Goal: Task Accomplishment & Management: Use online tool/utility

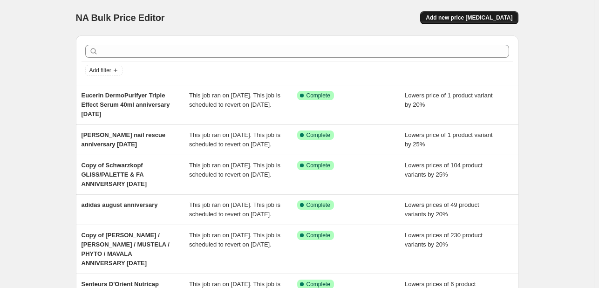
click at [451, 14] on span "Add new price [MEDICAL_DATA]" at bounding box center [469, 17] width 87 height 7
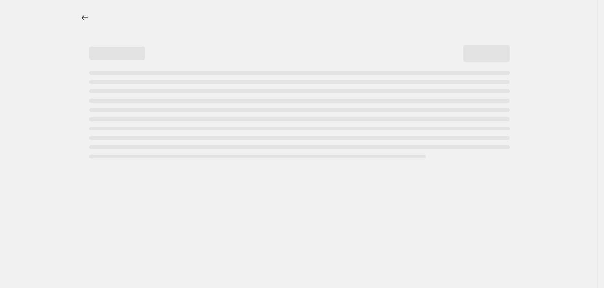
select select "percentage"
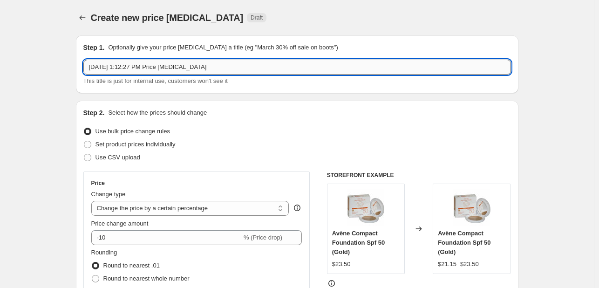
click at [214, 72] on input "[DATE] 1:12:27 PM Price [MEDICAL_DATA]" at bounding box center [297, 67] width 428 height 15
type input "ABH LIPLINER LIPSTICK AUGUST"
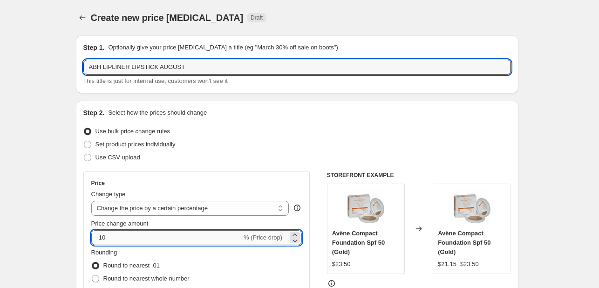
click at [143, 241] on input "-10" at bounding box center [166, 237] width 150 height 15
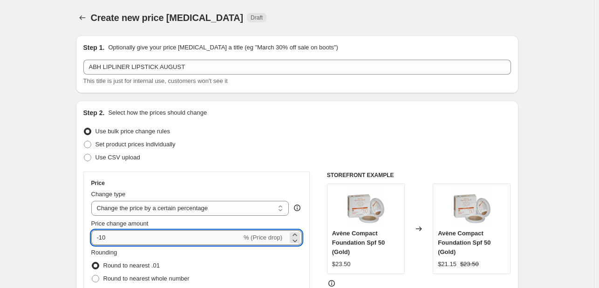
type input "-1"
type input "-25"
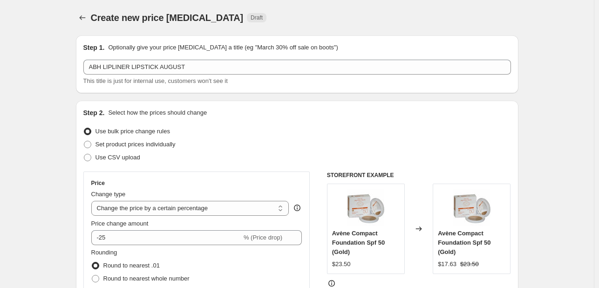
scroll to position [233, 0]
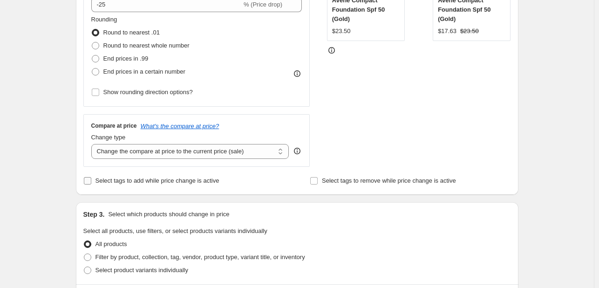
click at [108, 185] on span "Select tags to add while price change is active" at bounding box center [157, 180] width 124 height 9
click at [91, 184] on input "Select tags to add while price change is active" at bounding box center [87, 180] width 7 height 7
checkbox input "true"
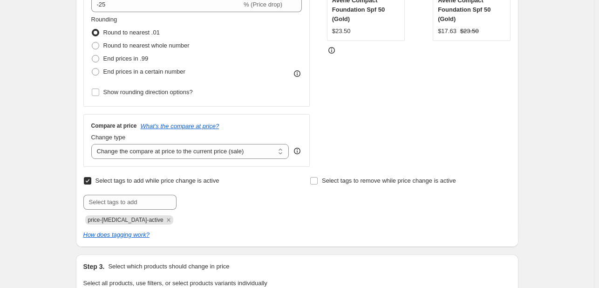
click at [164, 216] on icon "Remove price-change-job-active" at bounding box center [168, 220] width 8 height 8
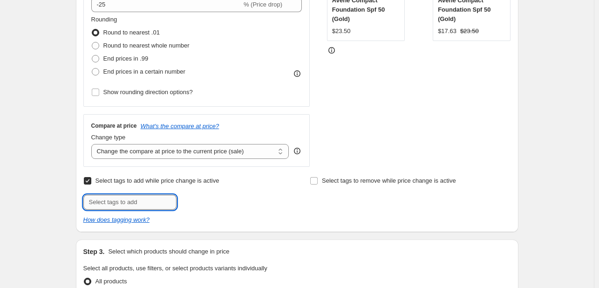
click at [152, 205] on input "text" at bounding box center [129, 202] width 93 height 15
type input "[DATE]"
click at [200, 203] on span "[DATE]" at bounding box center [206, 201] width 19 height 7
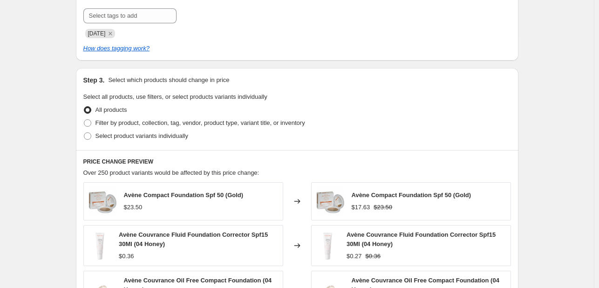
scroll to position [512, 0]
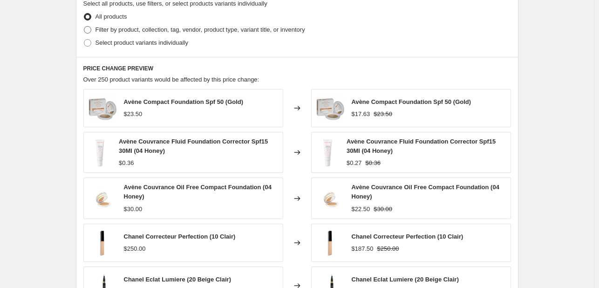
click at [161, 29] on span "Filter by product, collection, tag, vendor, product type, variant title, or inv…" at bounding box center [200, 29] width 210 height 7
click at [84, 27] on input "Filter by product, collection, tag, vendor, product type, variant title, or inv…" at bounding box center [84, 26] width 0 height 0
radio input "true"
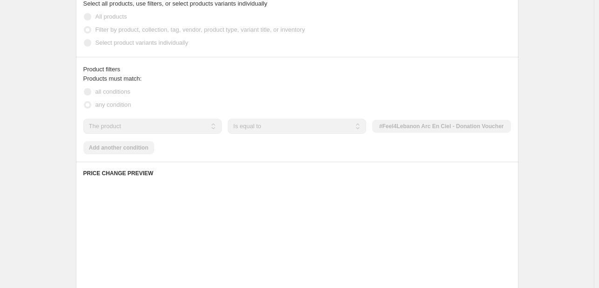
click at [176, 123] on select "The product The product's collection The product's tag The product's vendor The…" at bounding box center [152, 126] width 138 height 15
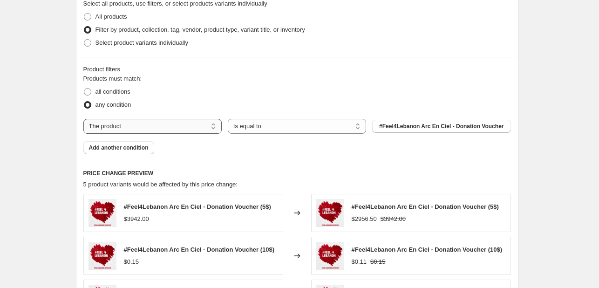
click at [175, 130] on select "The product The product's collection The product's tag The product's vendor The…" at bounding box center [152, 126] width 138 height 15
select select "tag"
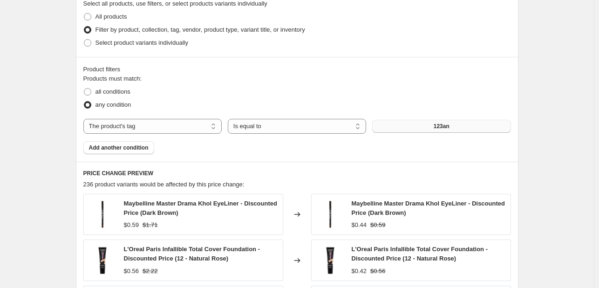
click at [397, 129] on button "123an" at bounding box center [441, 126] width 138 height 13
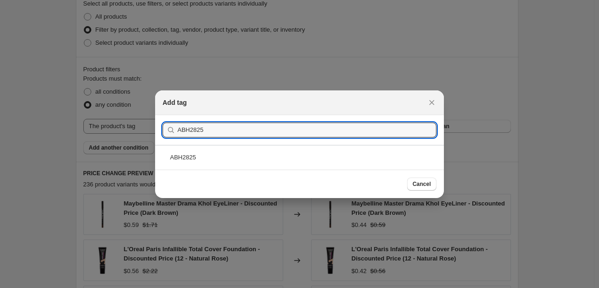
type input "ABH2825"
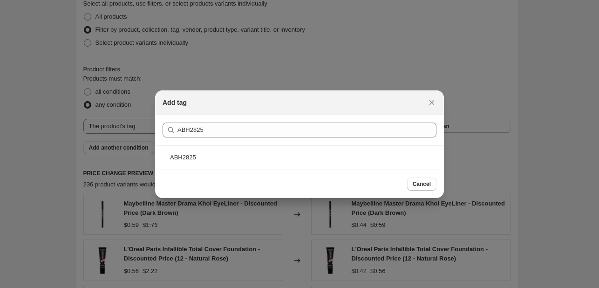
click at [232, 162] on div "ABH2825" at bounding box center [299, 157] width 289 height 25
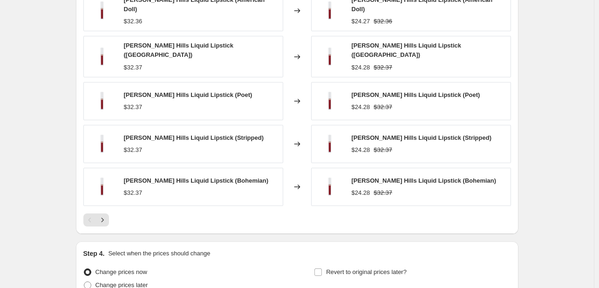
scroll to position [745, 0]
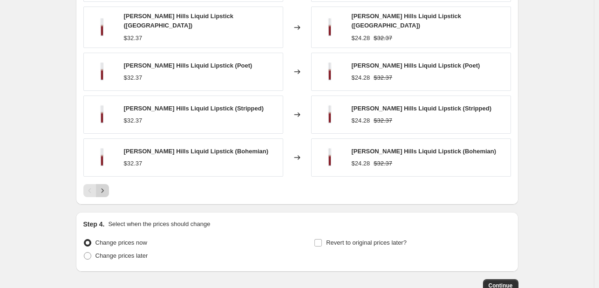
click at [102, 188] on icon "Next" at bounding box center [102, 190] width 9 height 9
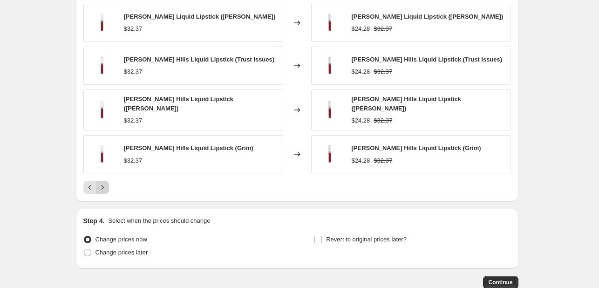
click at [109, 185] on button "Next" at bounding box center [102, 187] width 13 height 13
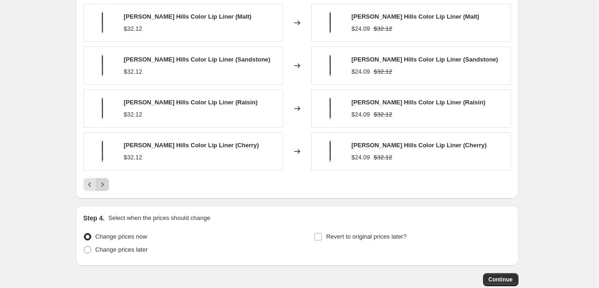
click at [109, 185] on button "Next" at bounding box center [102, 184] width 13 height 13
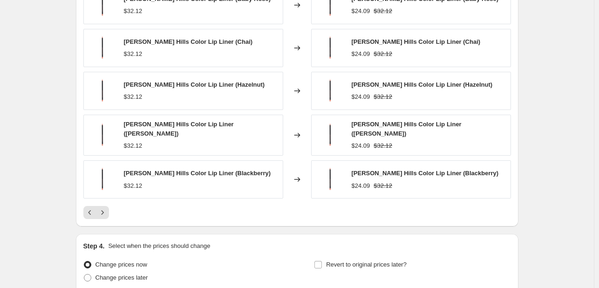
scroll to position [699, 0]
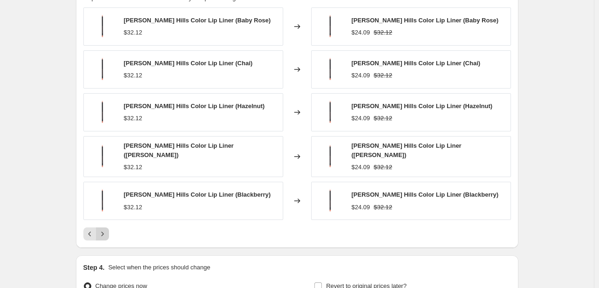
click at [104, 229] on icon "Next" at bounding box center [102, 233] width 9 height 9
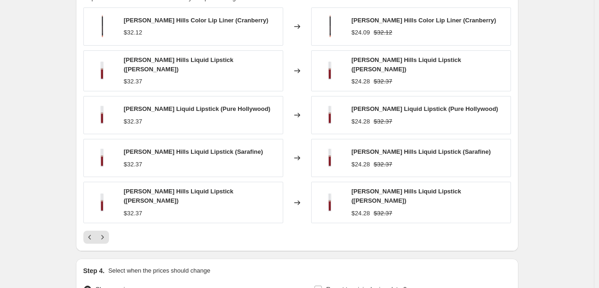
click at [105, 222] on div "[PERSON_NAME] Hills Color Lip Liner (Cranberry) $32.12 Changed to [PERSON_NAME]…" at bounding box center [297, 125] width 428 height 236
click at [113, 240] on div "PRICE CHANGE PREVIEW 53 product variants would be affected by this price change…" at bounding box center [297, 113] width 442 height 276
click at [106, 235] on icon "Next" at bounding box center [102, 236] width 9 height 9
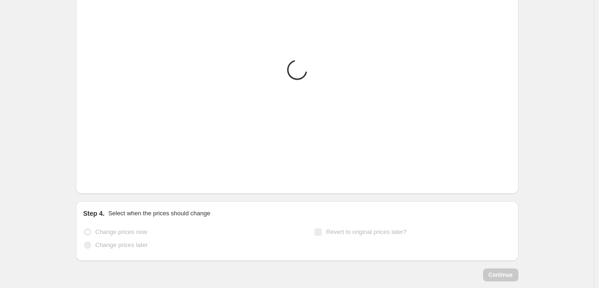
scroll to position [799, 0]
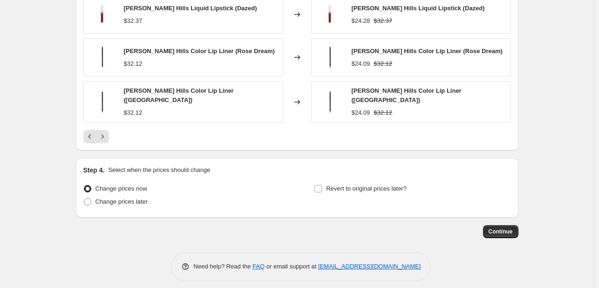
click at [361, 191] on div "Revert to original prices later?" at bounding box center [412, 196] width 197 height 28
click at [367, 185] on span "Revert to original prices later?" at bounding box center [366, 188] width 81 height 9
click at [322, 185] on input "Revert to original prices later?" at bounding box center [317, 188] width 7 height 7
checkbox input "true"
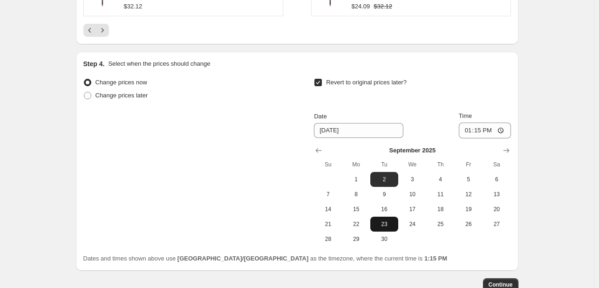
scroll to position [958, 0]
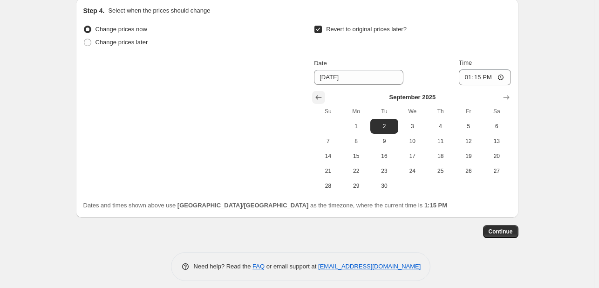
click at [316, 93] on icon "Show previous month, August 2025" at bounding box center [318, 97] width 9 height 9
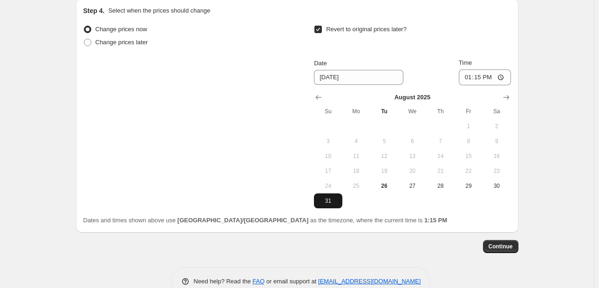
click at [334, 197] on span "31" at bounding box center [328, 200] width 20 height 7
type input "[DATE]"
click at [463, 69] on input "13:15" at bounding box center [485, 77] width 52 height 16
type input "23:55"
click at [504, 243] on span "Continue" at bounding box center [501, 246] width 24 height 7
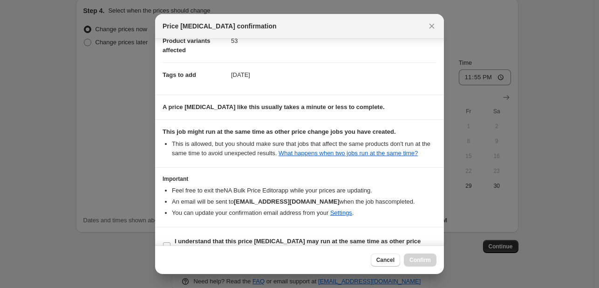
scroll to position [137, 0]
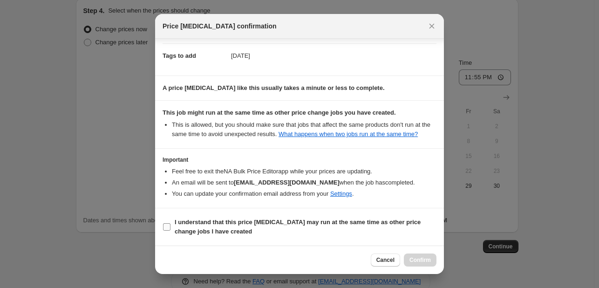
click at [355, 234] on span "I understand that this price [MEDICAL_DATA] may run at the same time as other p…" at bounding box center [306, 226] width 262 height 19
click at [170, 231] on input "I understand that this price [MEDICAL_DATA] may run at the same time as other p…" at bounding box center [166, 226] width 7 height 7
checkbox input "true"
click at [426, 259] on span "Confirm" at bounding box center [419, 259] width 21 height 7
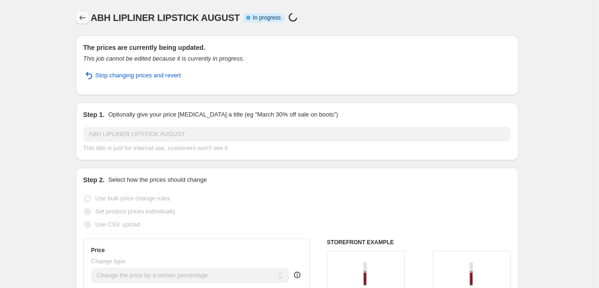
click at [82, 21] on icon "Price change jobs" at bounding box center [82, 17] width 9 height 9
